Goal: Task Accomplishment & Management: Manage account settings

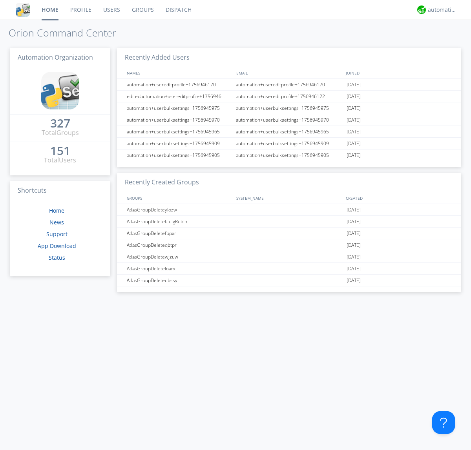
click at [111, 10] on link "Users" at bounding box center [111, 10] width 29 height 20
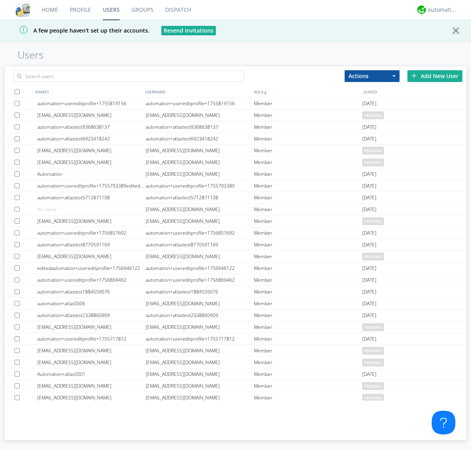
click at [434, 76] on div "Add New User" at bounding box center [434, 76] width 55 height 12
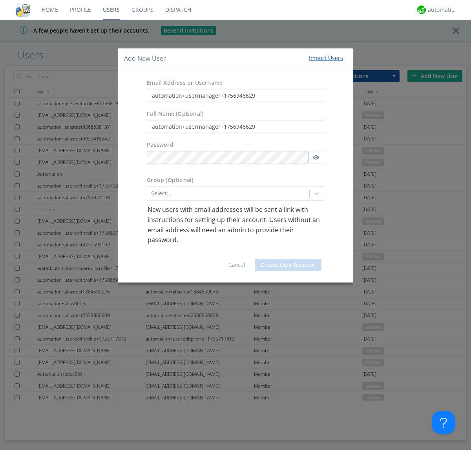
type input "automation+usermanager+1756946629"
click at [288, 264] on button "Create User Account" at bounding box center [287, 265] width 67 height 12
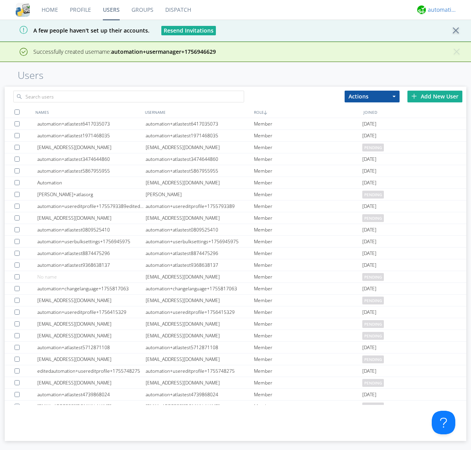
click at [440, 10] on div "automation+atlas" at bounding box center [441, 10] width 29 height 8
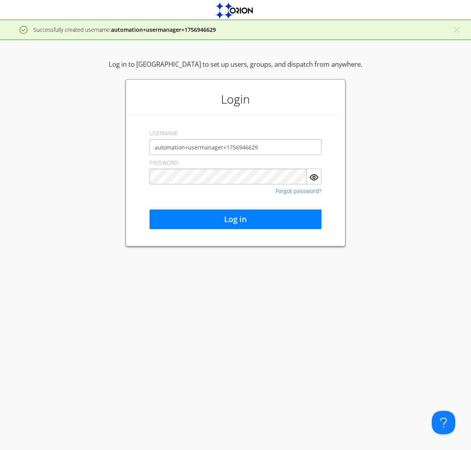
type input "automation+usermanager+1756946629"
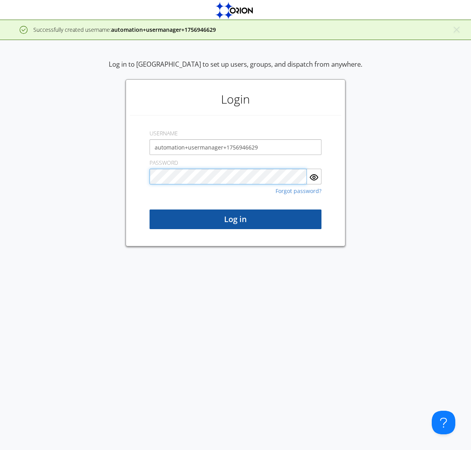
click at [235, 219] on button "Log in" at bounding box center [235, 219] width 172 height 20
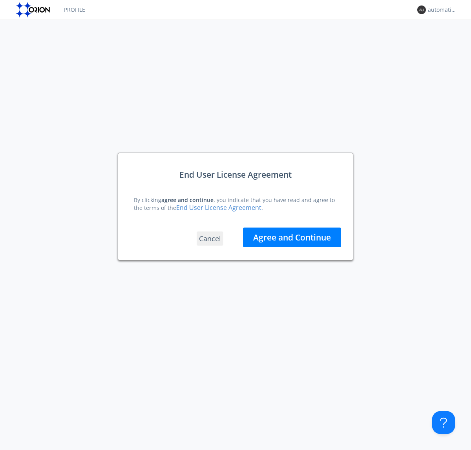
click at [292, 237] on button "Agree and Continue" at bounding box center [292, 237] width 98 height 20
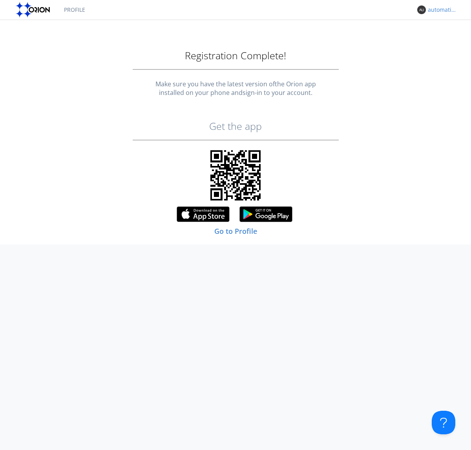
click at [440, 10] on div "automation+usermanager+1756946629" at bounding box center [441, 10] width 29 height 8
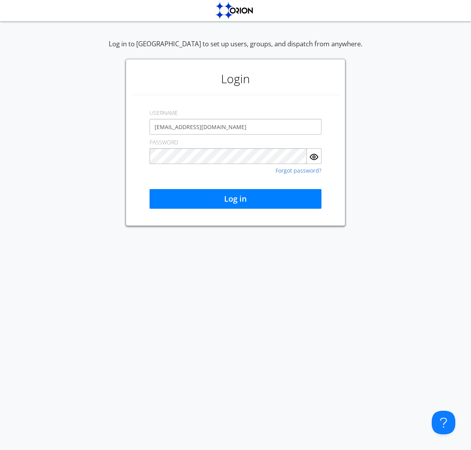
type input "[EMAIL_ADDRESS][DOMAIN_NAME]"
click at [235, 199] on button "Log in" at bounding box center [235, 199] width 172 height 20
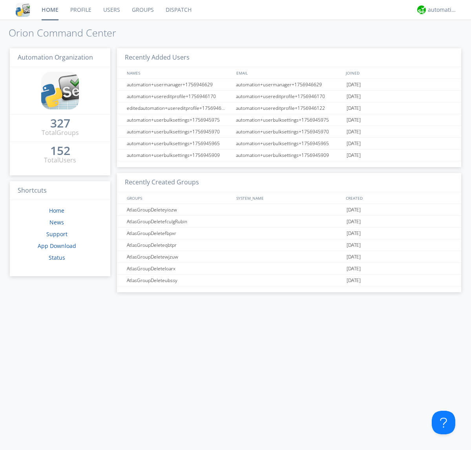
click at [111, 10] on link "Users" at bounding box center [111, 10] width 29 height 20
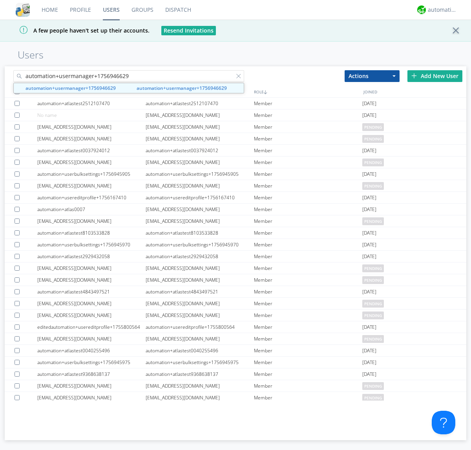
type input "automation+usermanager+1756946629"
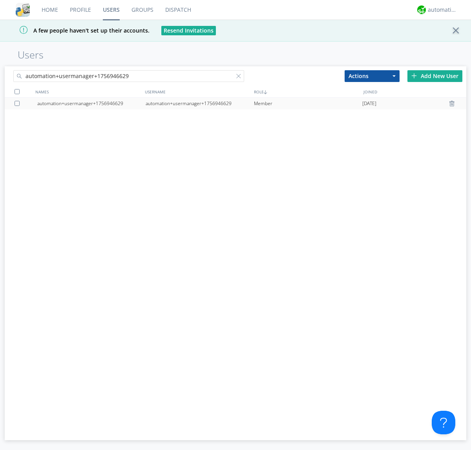
click at [199, 103] on div "automation+usermanager+1756946629" at bounding box center [199, 104] width 108 height 12
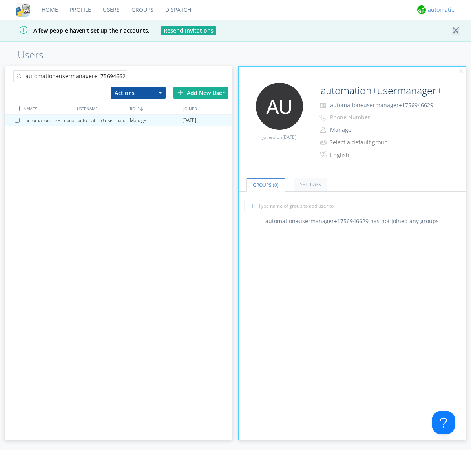
click at [440, 10] on div "automation+atlas" at bounding box center [441, 10] width 29 height 8
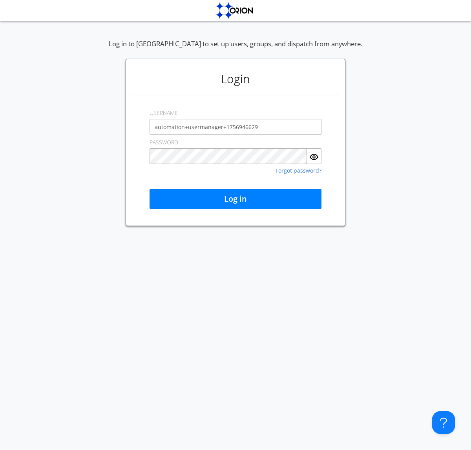
type input "automation+usermanager+1756946629"
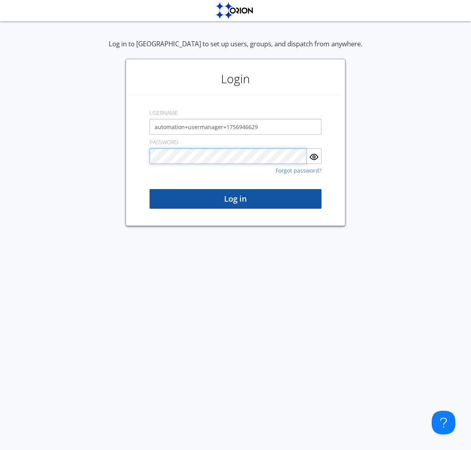
click at [235, 199] on button "Log in" at bounding box center [235, 199] width 172 height 20
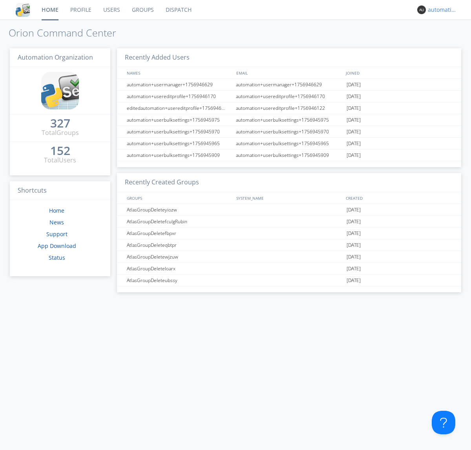
click at [440, 10] on div "automation+usermanager+1756946629" at bounding box center [441, 10] width 29 height 8
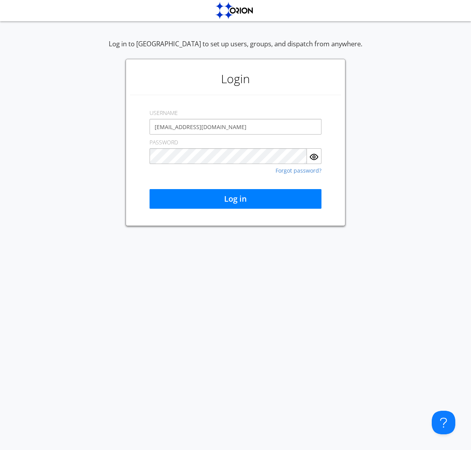
type input "[EMAIL_ADDRESS][DOMAIN_NAME]"
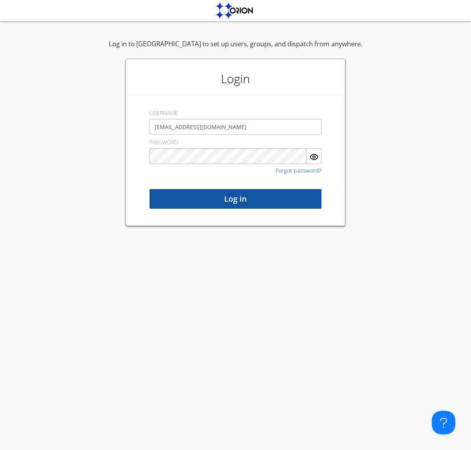
click at [235, 199] on button "Log in" at bounding box center [235, 199] width 172 height 20
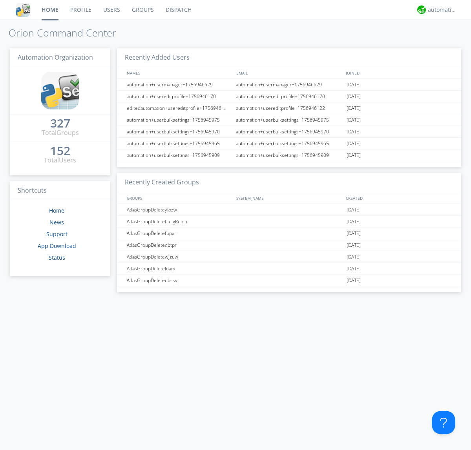
click at [111, 10] on link "Users" at bounding box center [111, 10] width 29 height 20
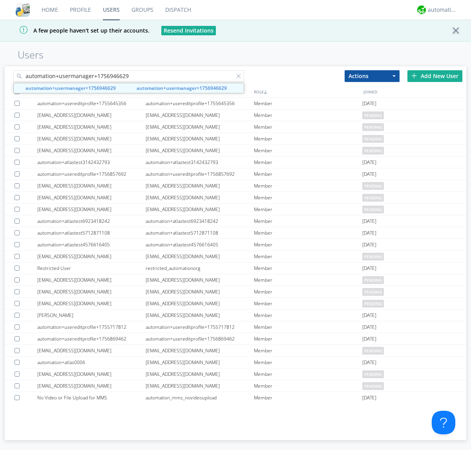
type input "automation+usermanager+1756946629"
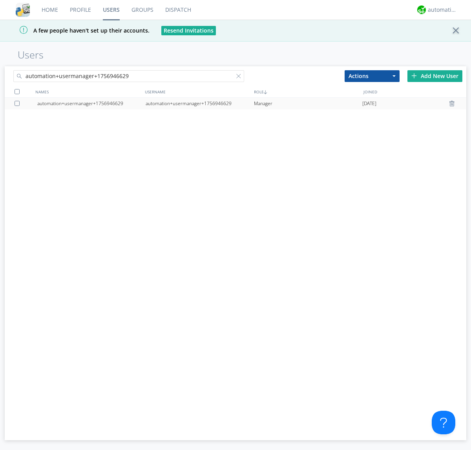
click at [18, 103] on div at bounding box center [19, 103] width 8 height 5
click at [372, 76] on button "Actions" at bounding box center [371, 76] width 55 height 12
click at [0, 0] on link "Delete User" at bounding box center [0, 0] width 0 height 0
